Goal: Task Accomplishment & Management: Complete application form

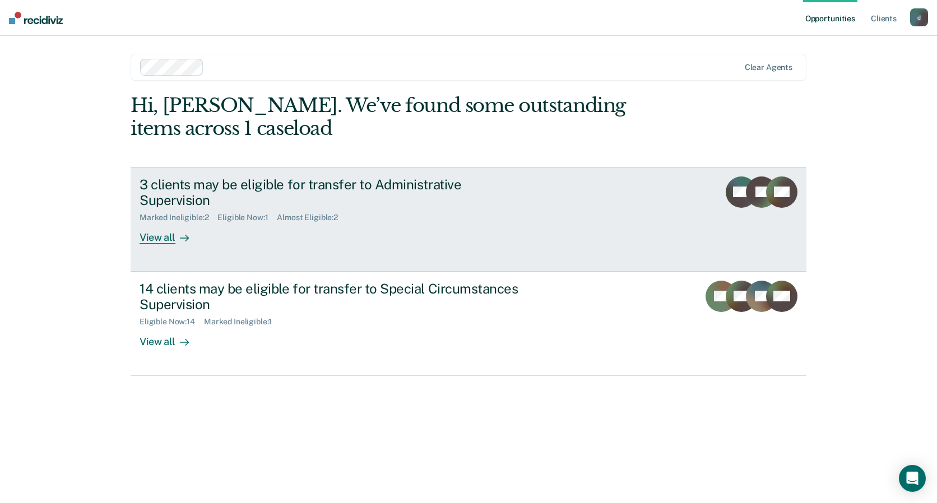
click at [380, 187] on div "3 clients may be eligible for transfer to Administrative Supervision" at bounding box center [337, 193] width 394 height 33
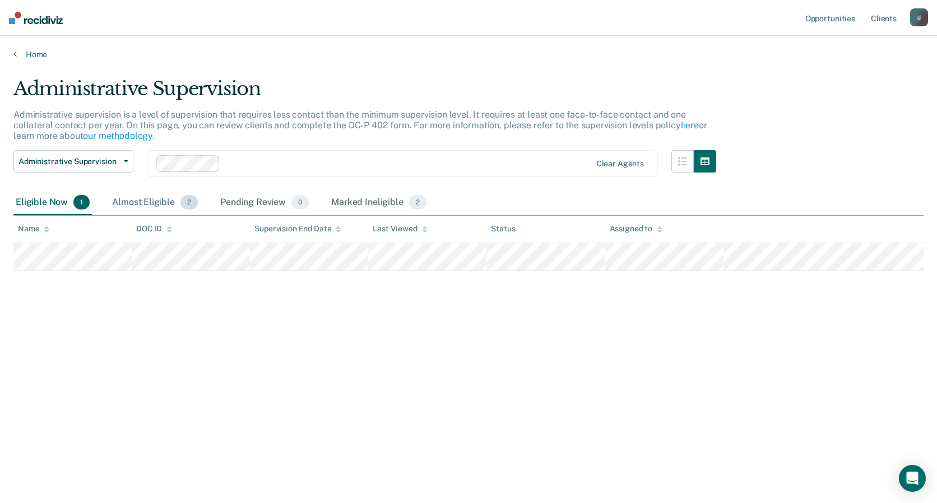
click at [156, 198] on div "Almost Eligible 2" at bounding box center [155, 203] width 90 height 25
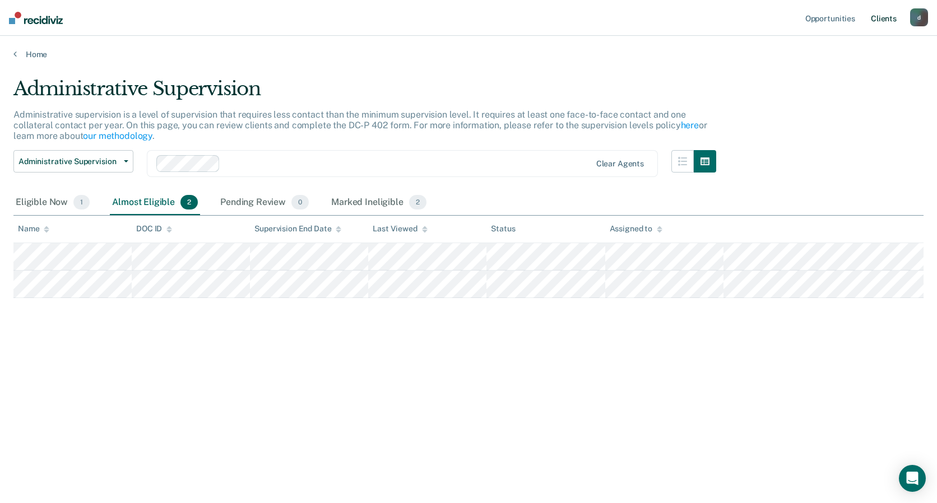
click at [886, 23] on link "Client s" at bounding box center [884, 18] width 30 height 36
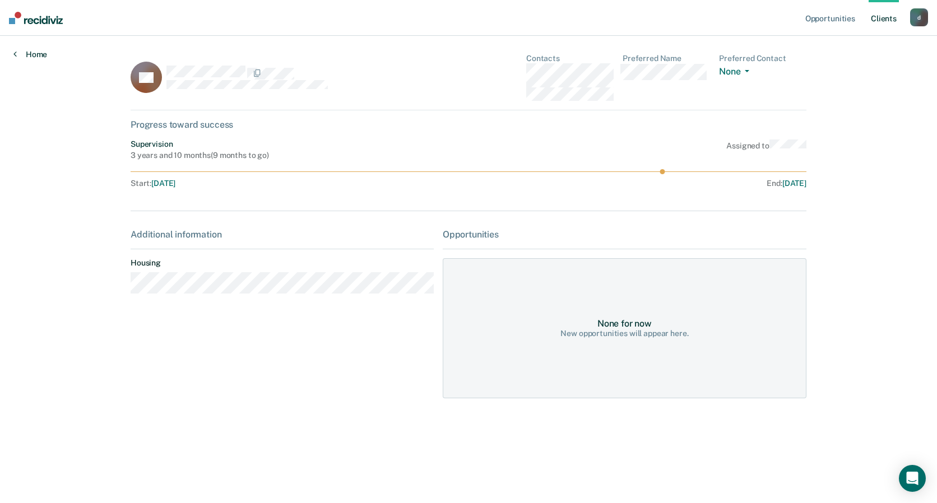
click at [15, 54] on icon at bounding box center [14, 53] width 3 height 9
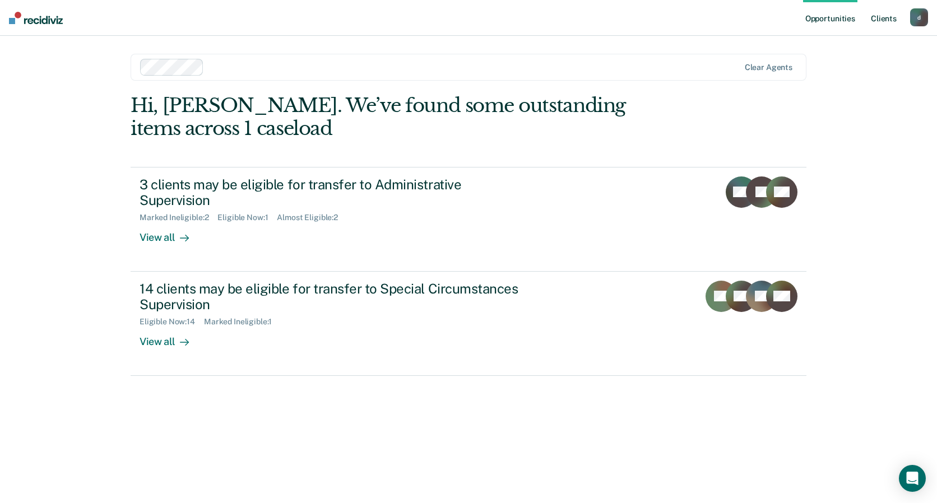
click at [883, 18] on link "Client s" at bounding box center [884, 18] width 30 height 36
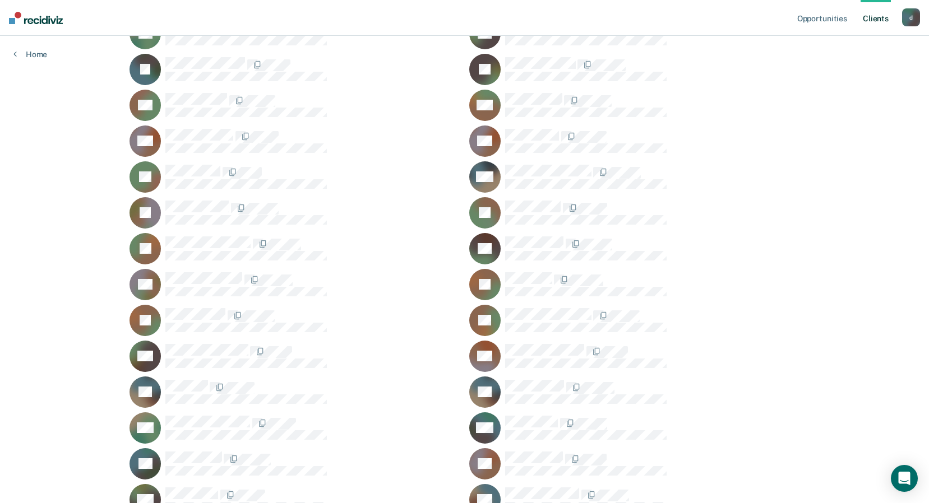
scroll to position [368, 0]
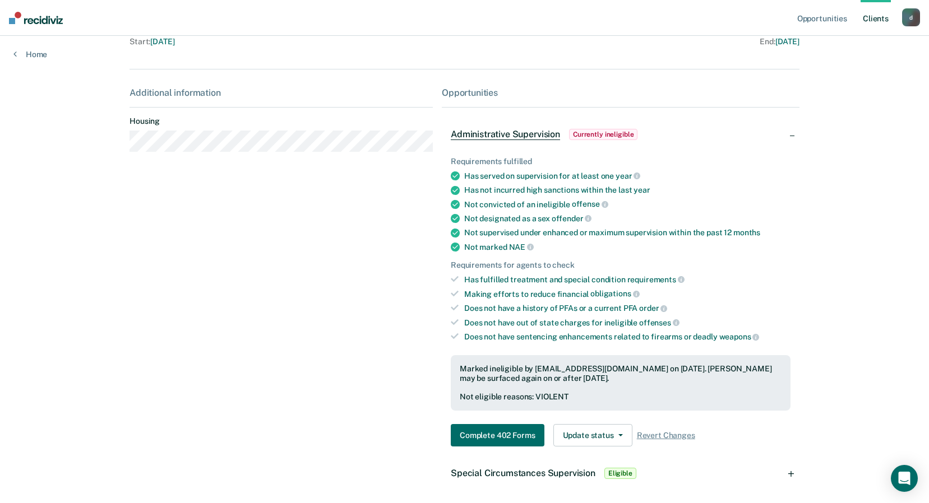
scroll to position [144, 0]
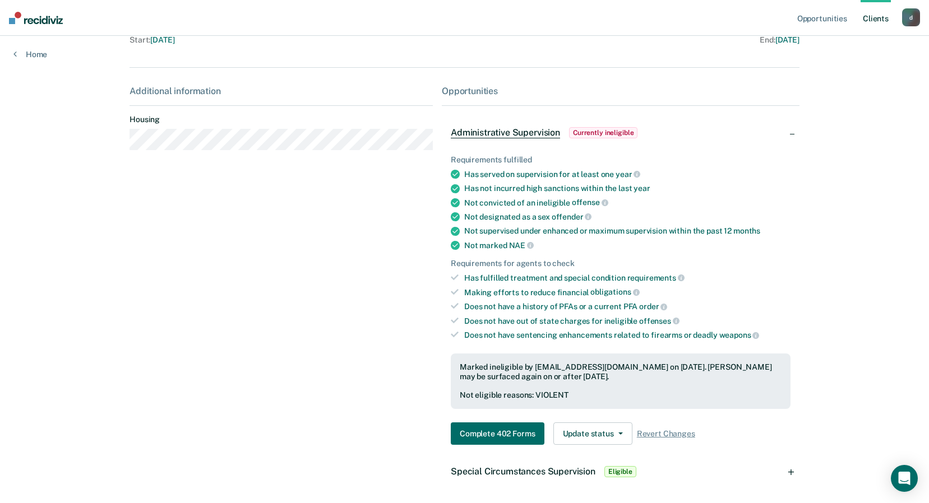
click at [495, 434] on button "Complete 402 Forms" at bounding box center [497, 434] width 93 height 22
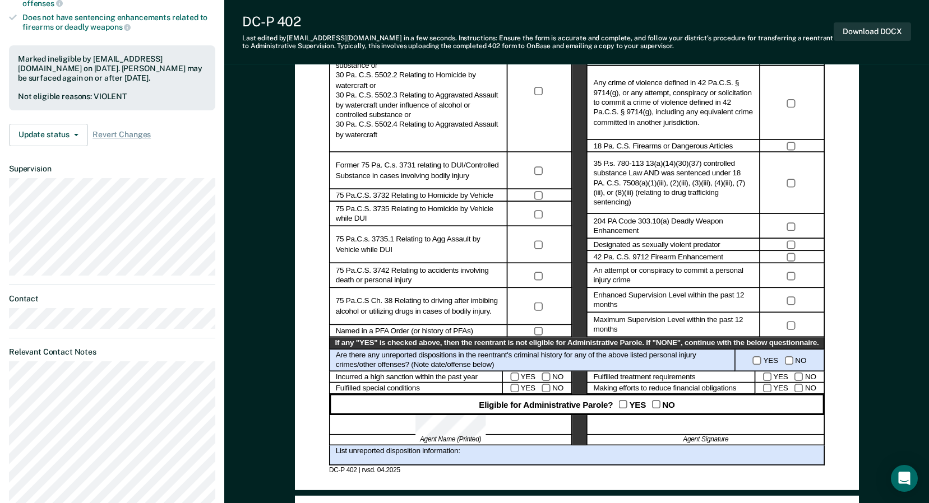
scroll to position [349, 0]
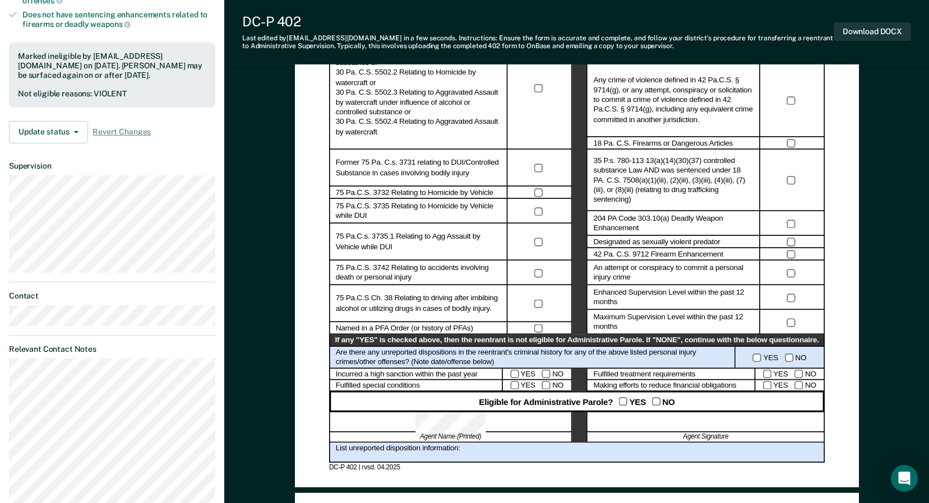
click at [325, 243] on div "Administrative Parole Eligibility Reentrant Name (Last, First) Parole No.: Date…" at bounding box center [577, 120] width 530 height 701
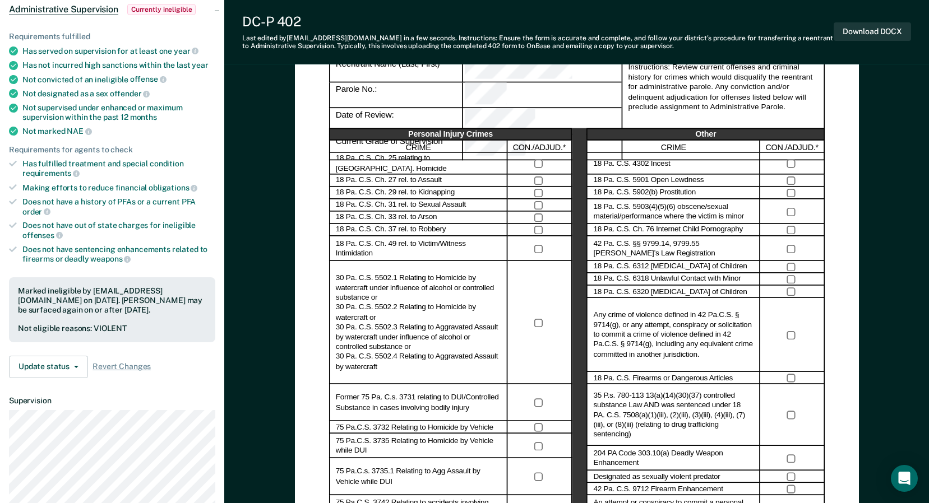
scroll to position [0, 0]
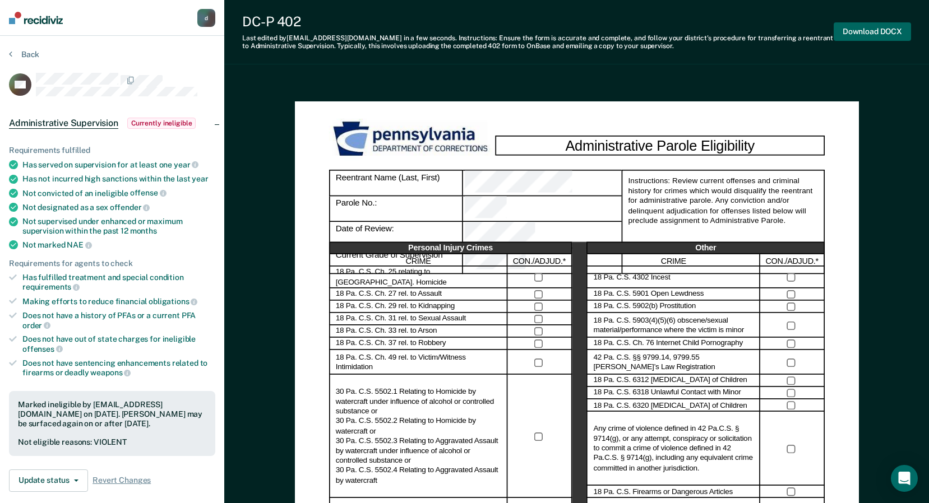
click at [896, 35] on button "Download DOCX" at bounding box center [872, 31] width 77 height 18
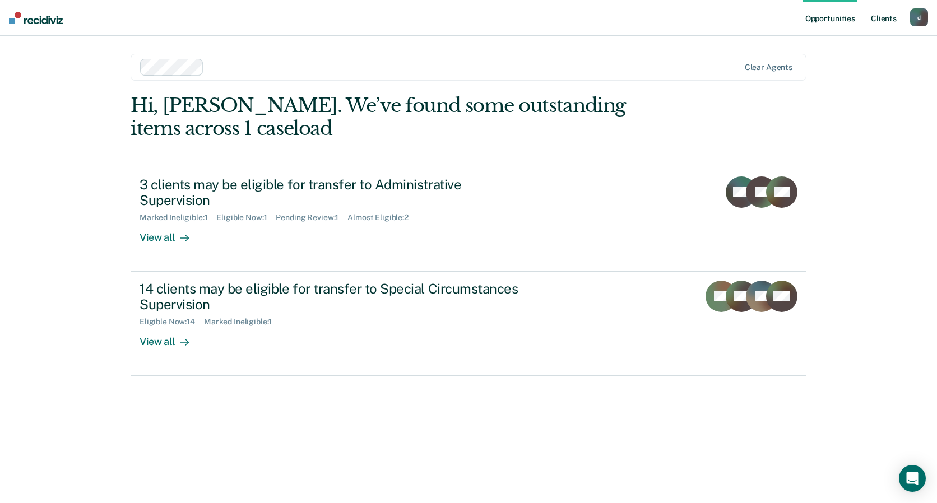
click at [880, 20] on link "Client s" at bounding box center [884, 18] width 30 height 36
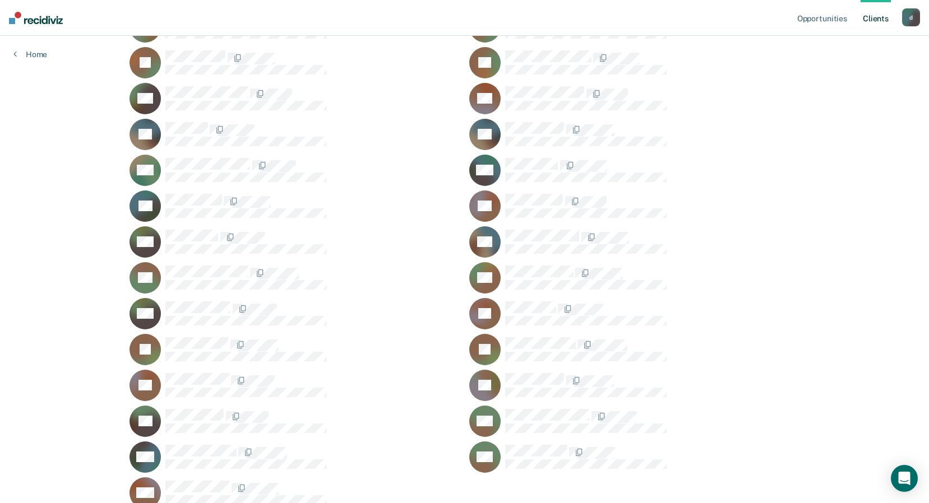
scroll to position [673, 0]
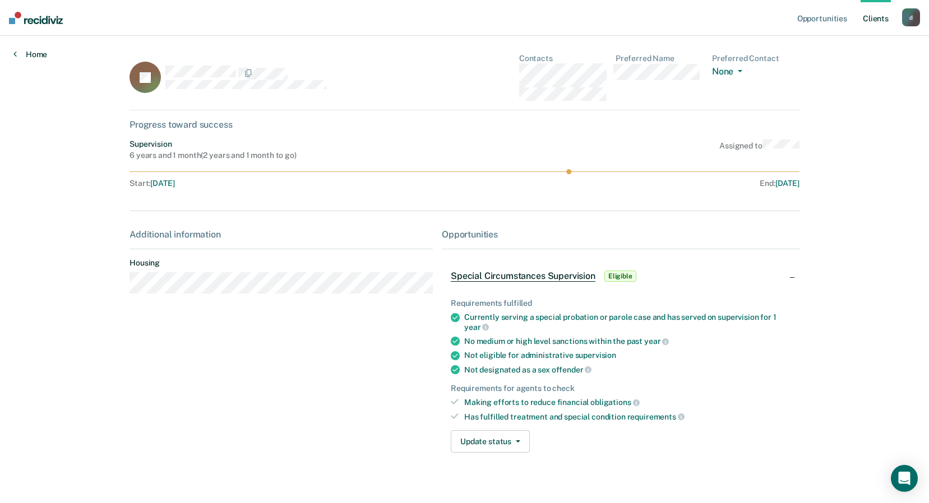
click at [39, 52] on link "Home" at bounding box center [30, 54] width 34 height 10
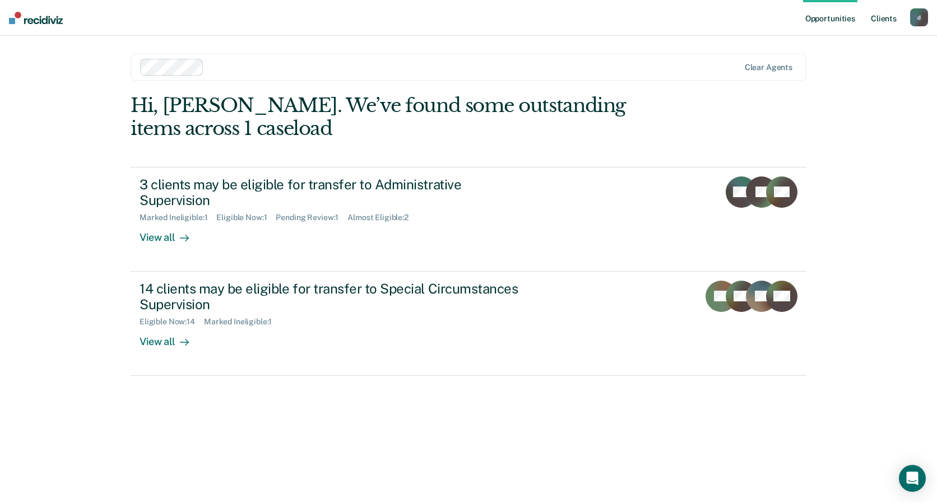
click at [881, 20] on link "Client s" at bounding box center [884, 18] width 30 height 36
